Goal: Information Seeking & Learning: Learn about a topic

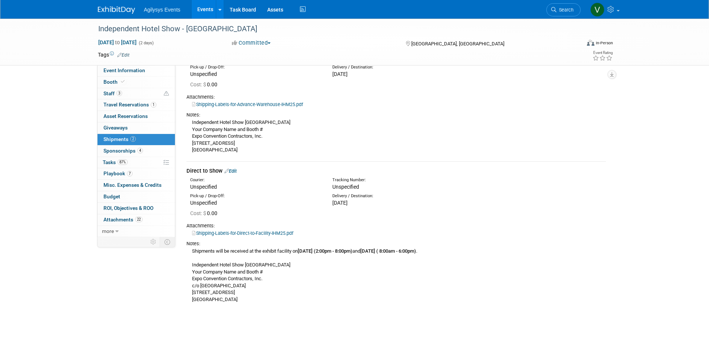
click at [61, 193] on div "Independent Hotel Show - Miami Sep 17, 2025 to Sep 18, 2025 (2 days) Sep 17, 20…" at bounding box center [354, 141] width 709 height 371
click at [110, 13] on img at bounding box center [116, 9] width 37 height 7
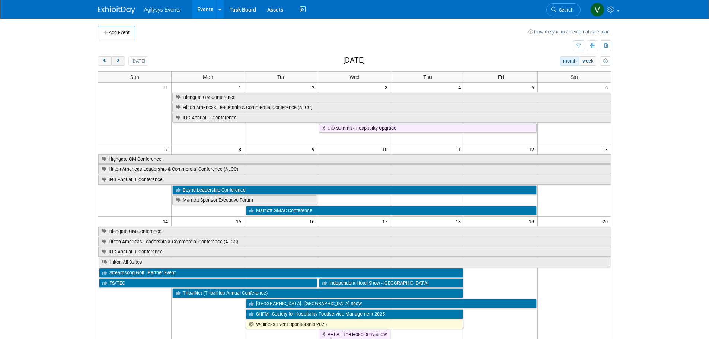
click at [120, 62] on span "next" at bounding box center [118, 61] width 6 height 5
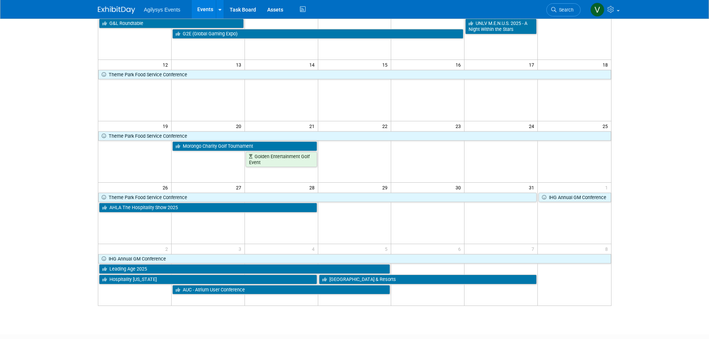
scroll to position [186, 0]
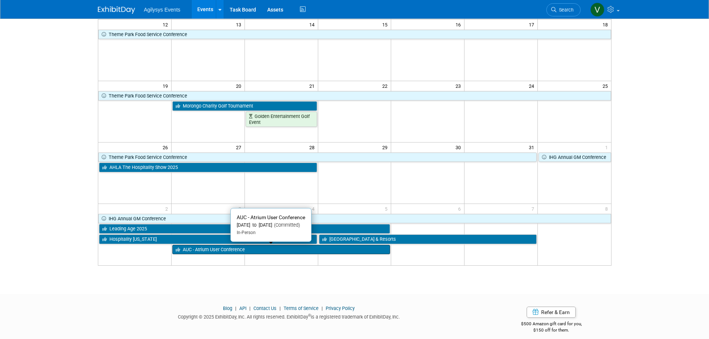
click at [235, 252] on link "AUC - Atrium User Conference" at bounding box center [281, 250] width 218 height 10
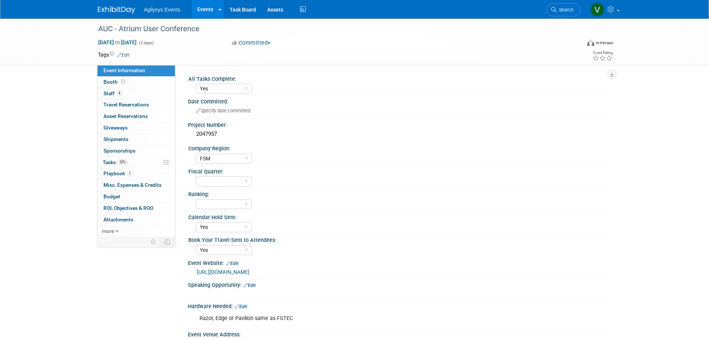
select select "Yes"
select select "FSM"
select select "Yes"
click at [110, 82] on span "Booth" at bounding box center [114, 82] width 23 height 6
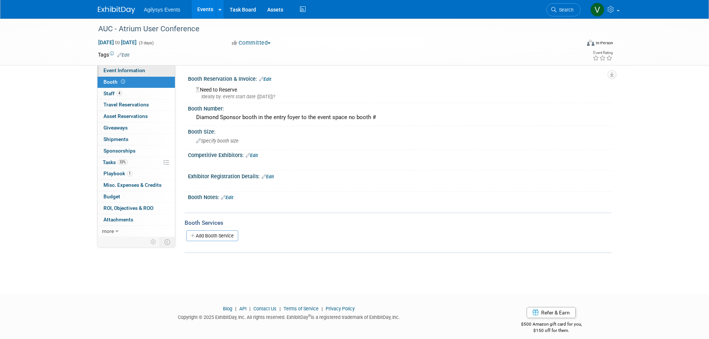
click at [118, 68] on span "Event Information" at bounding box center [124, 70] width 42 height 6
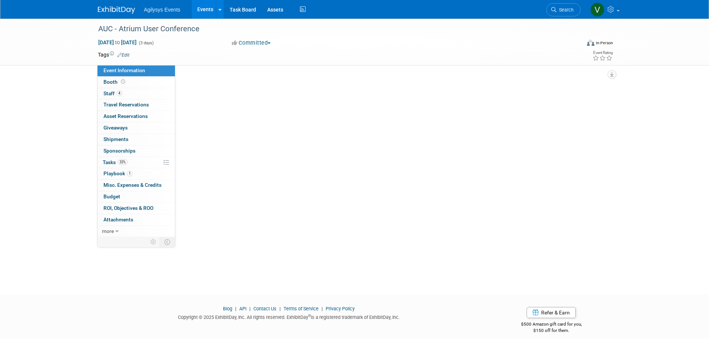
select select "Yes"
select select "FSM"
select select "Yes"
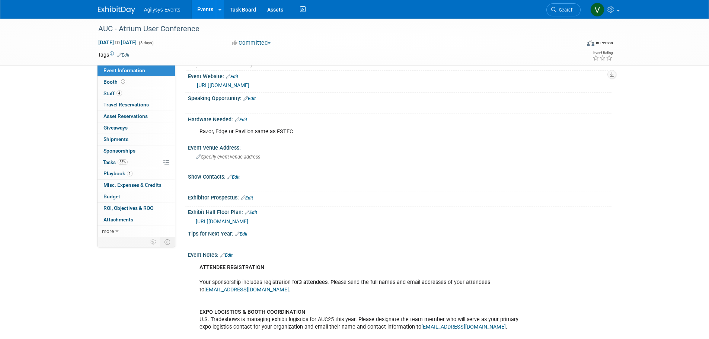
scroll to position [184, 0]
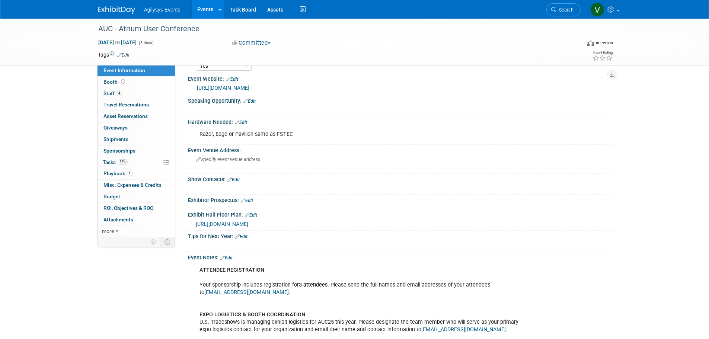
click at [248, 224] on span "[URL][DOMAIN_NAME]" at bounding box center [222, 224] width 52 height 6
click at [249, 90] on link "[URL][DOMAIN_NAME]" at bounding box center [223, 88] width 52 height 6
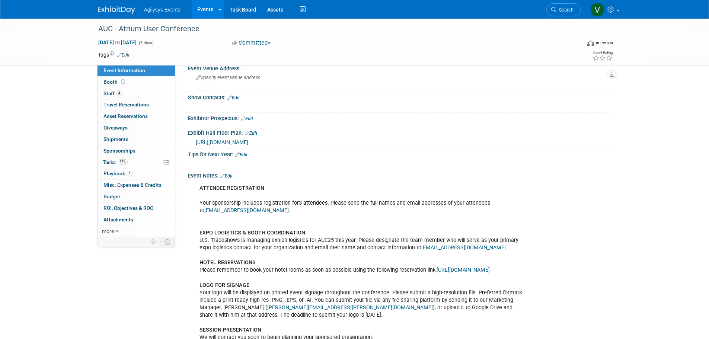
scroll to position [259, 0]
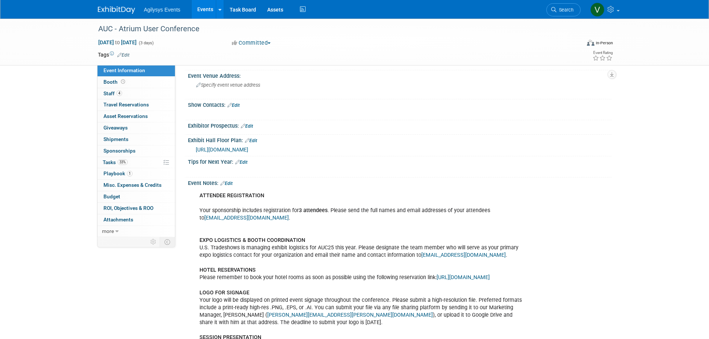
drag, startPoint x: 228, startPoint y: 181, endPoint x: 230, endPoint y: 184, distance: 4.0
click at [228, 181] on link "Edit" at bounding box center [226, 183] width 12 height 5
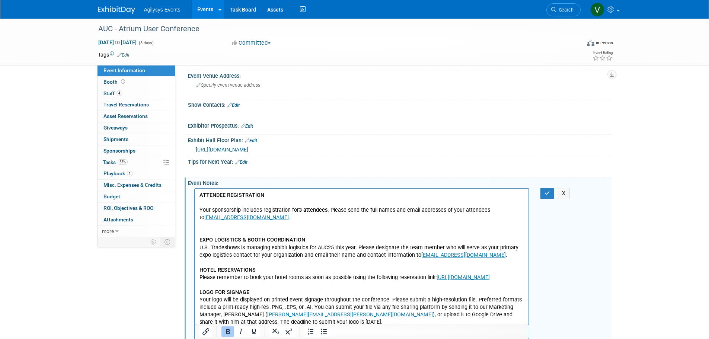
scroll to position [0, 0]
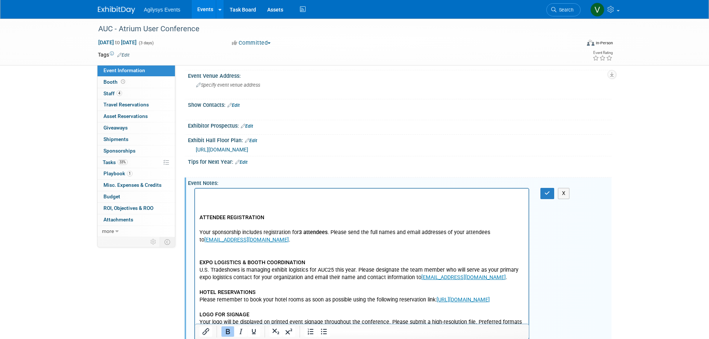
click at [206, 197] on p "Rich Text Area. Press ALT-0 for help." at bounding box center [361, 195] width 325 height 7
click at [253, 193] on b "[URL][DOMAIN_NAME]" at bounding box center [226, 195] width 54 height 6
click at [589, 236] on div "ATTENDEE REGISTRATION Your sponsorship includes registration for 3 attendees . …" at bounding box center [399, 322] width 423 height 272
click at [555, 196] on div "X" at bounding box center [551, 193] width 23 height 11
click at [549, 195] on icon "button" at bounding box center [547, 192] width 6 height 5
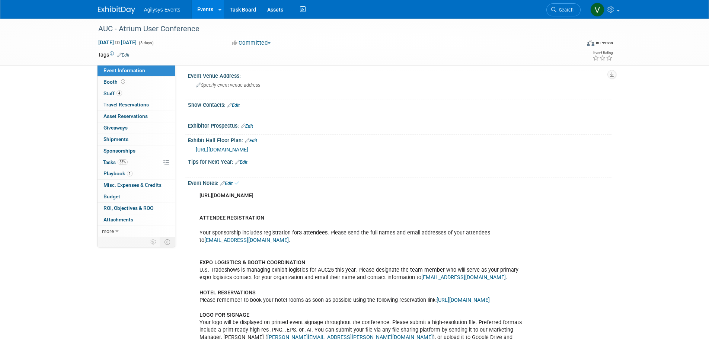
click at [674, 267] on div "AUC - Atrium User Conference [DATE] to [DATE] (3 days) [DATE] to [DATE] Committ…" at bounding box center [354, 98] width 709 height 677
click at [253, 195] on b "[URL][DOMAIN_NAME]" at bounding box center [226, 195] width 54 height 6
click at [253, 196] on b "[URL][DOMAIN_NAME]" at bounding box center [226, 195] width 54 height 6
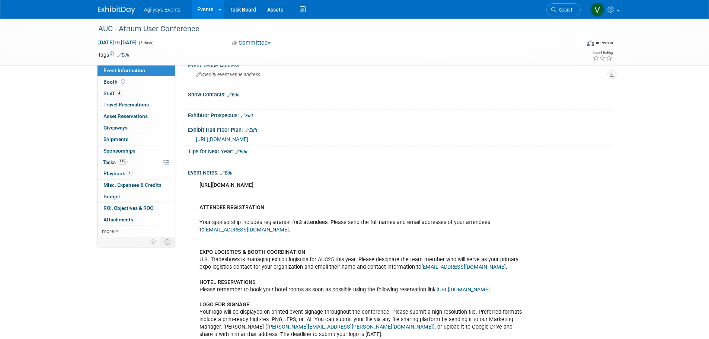
scroll to position [170, 0]
